Goal: Obtain resource: Download file/media

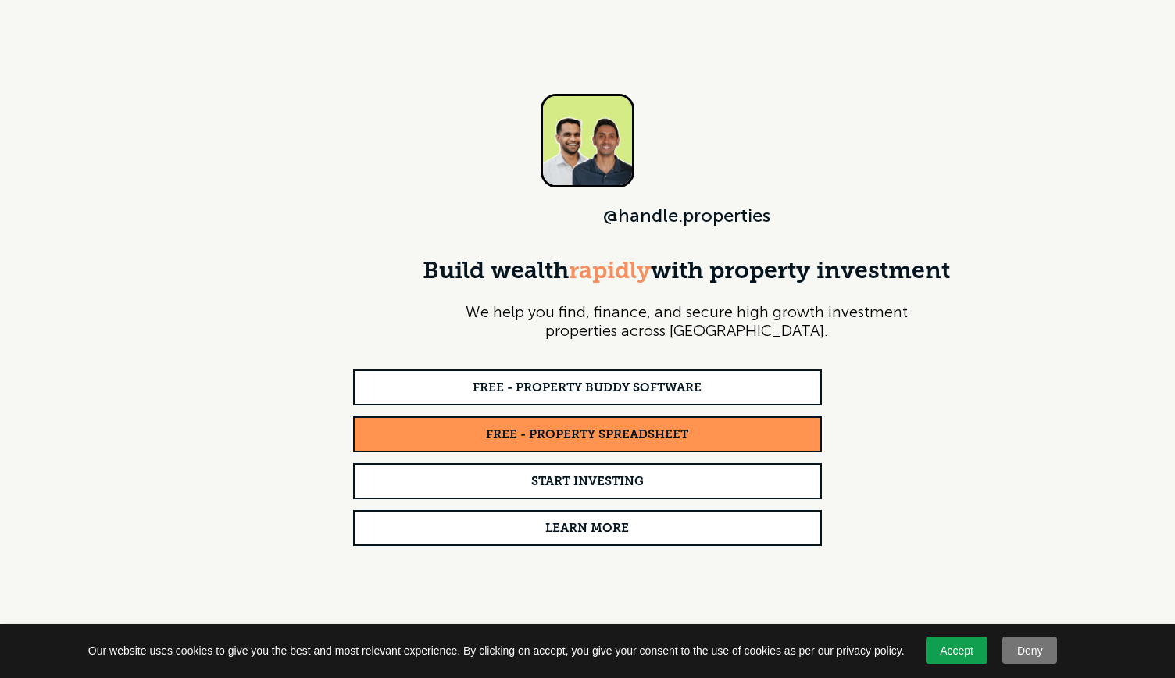
click at [581, 430] on strong "FREE - PROPERTY SPREADSHEET" at bounding box center [587, 435] width 202 height 13
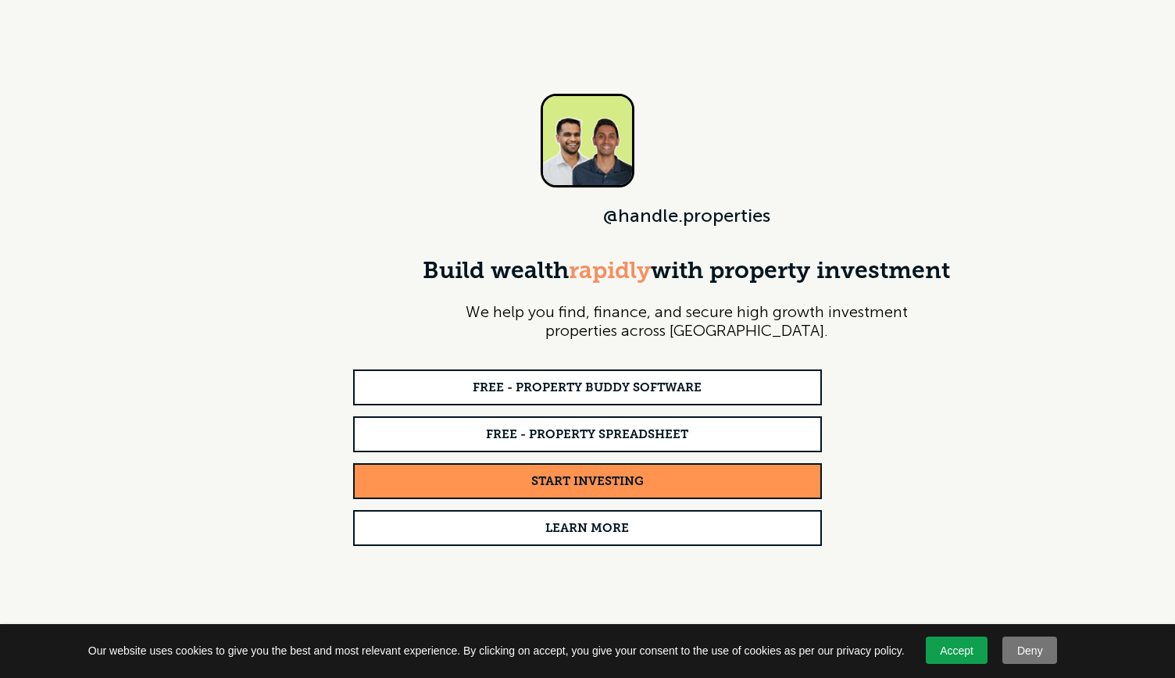
click at [616, 476] on strong "START INVESTING" at bounding box center [587, 482] width 113 height 13
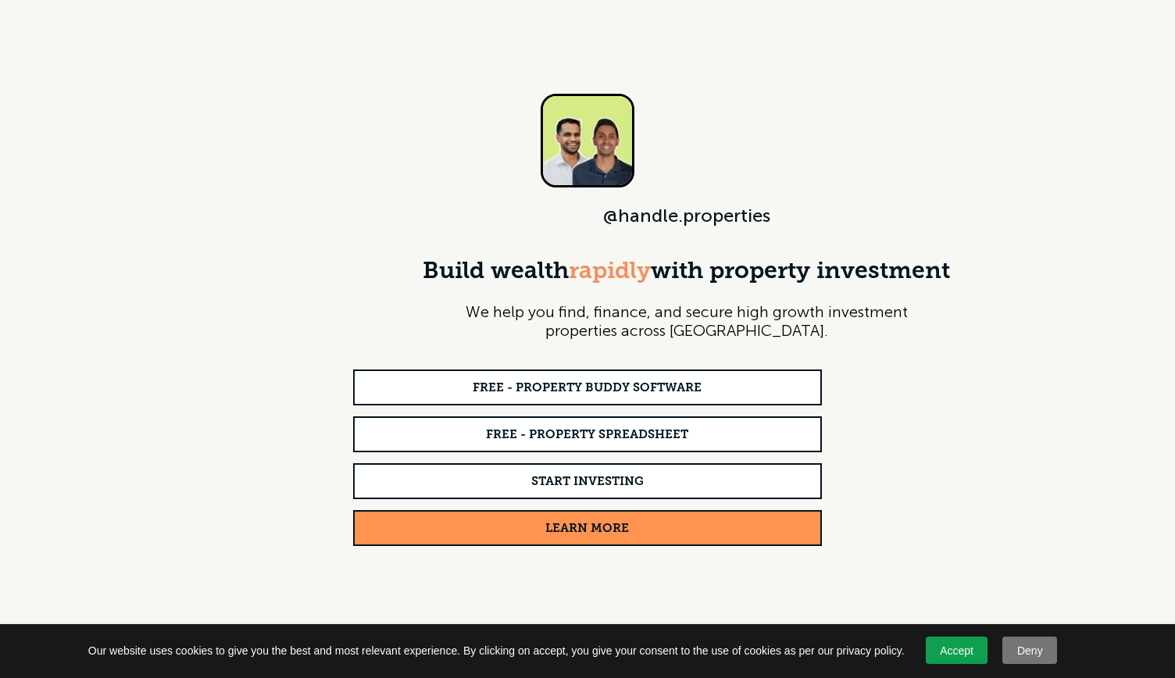
click at [685, 539] on link "LEARN MORE" at bounding box center [587, 528] width 469 height 36
